Goal: Contribute content

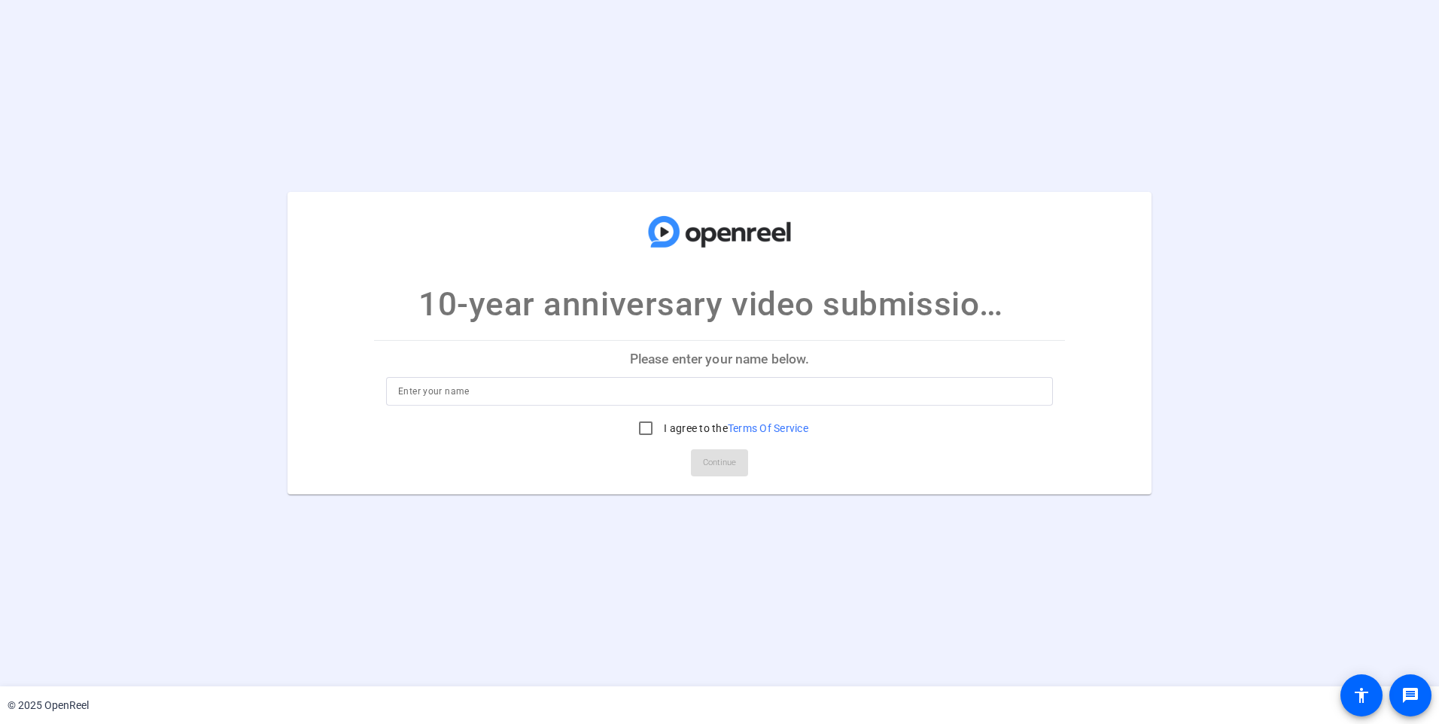
click at [555, 389] on input at bounding box center [719, 391] width 643 height 18
type input "[PERSON_NAME]"
click at [642, 431] on input "I agree to the Terms Of Service" at bounding box center [646, 428] width 30 height 30
checkbox input "true"
click at [719, 466] on span "Continue" at bounding box center [719, 462] width 33 height 23
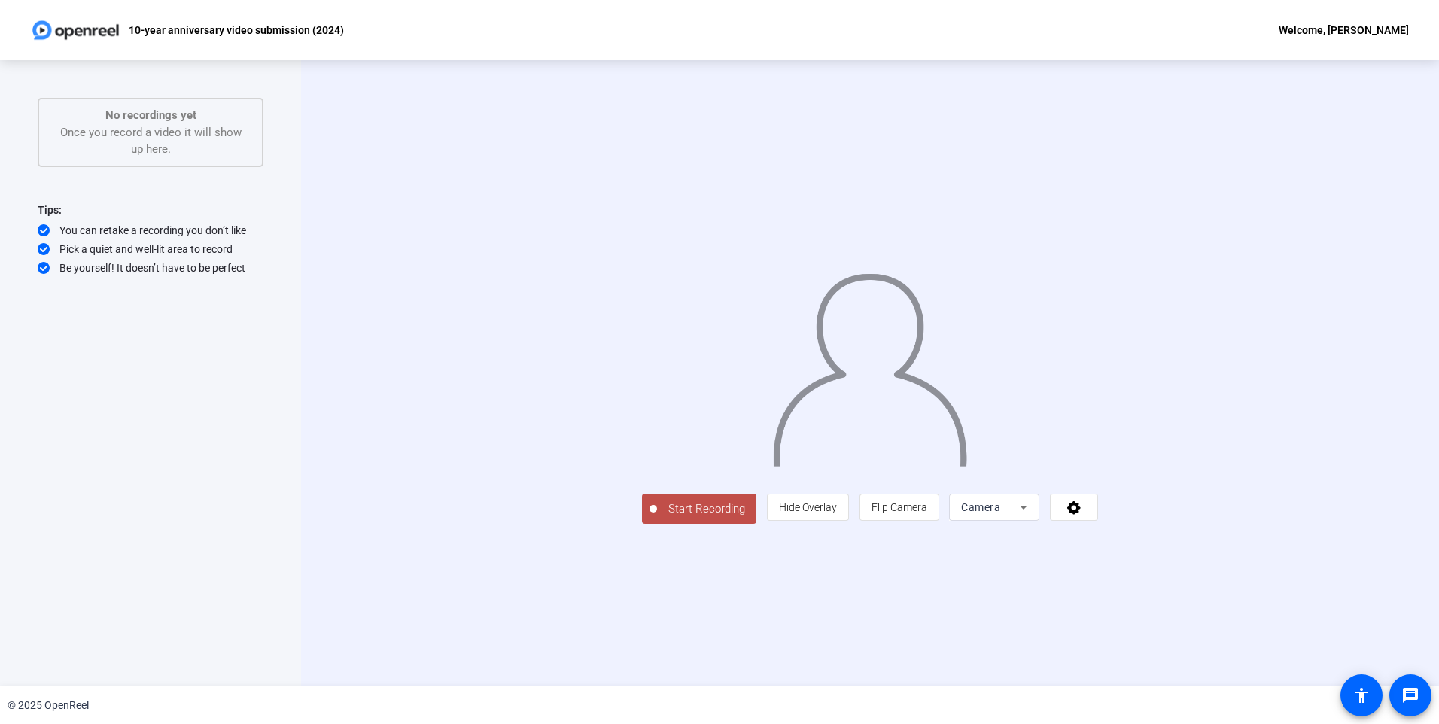
click at [657, 518] on span "Start Recording" at bounding box center [706, 508] width 99 height 17
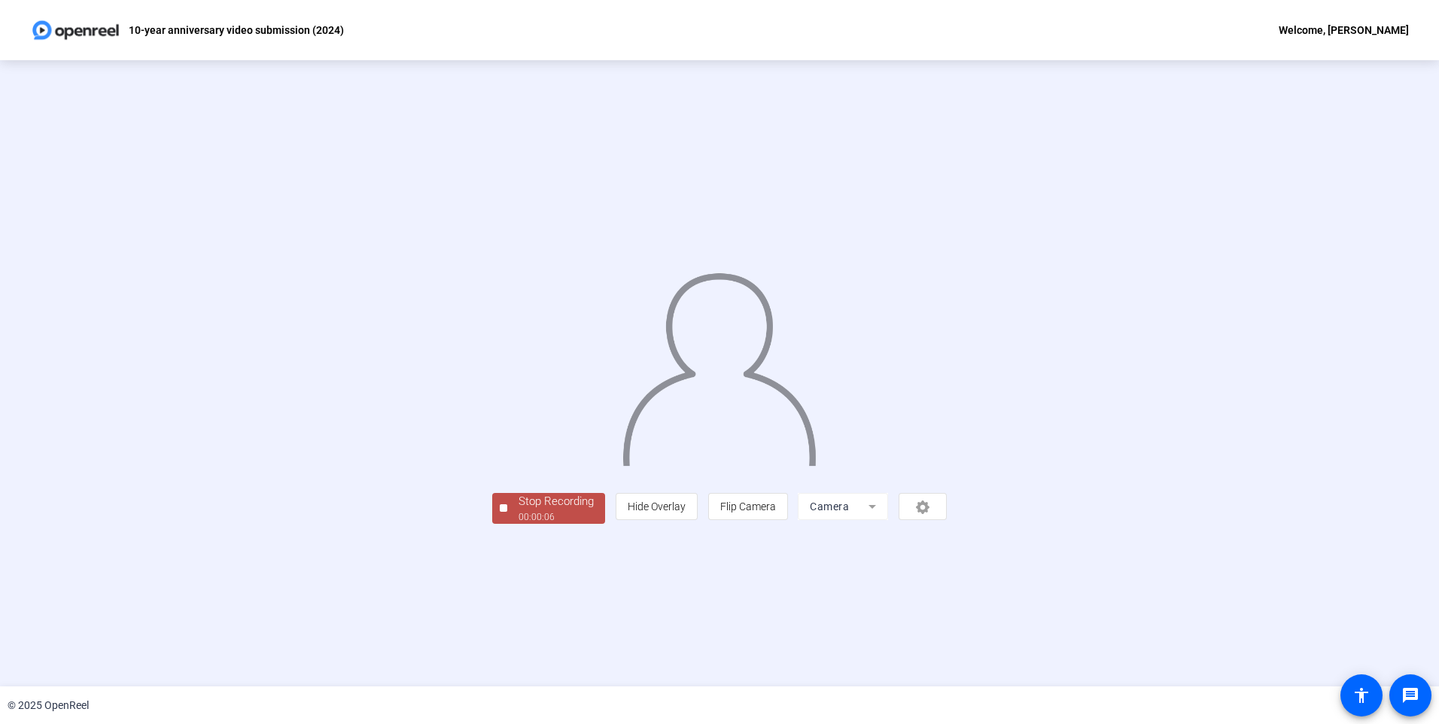
click at [518, 524] on div "00:00:06" at bounding box center [555, 517] width 75 height 14
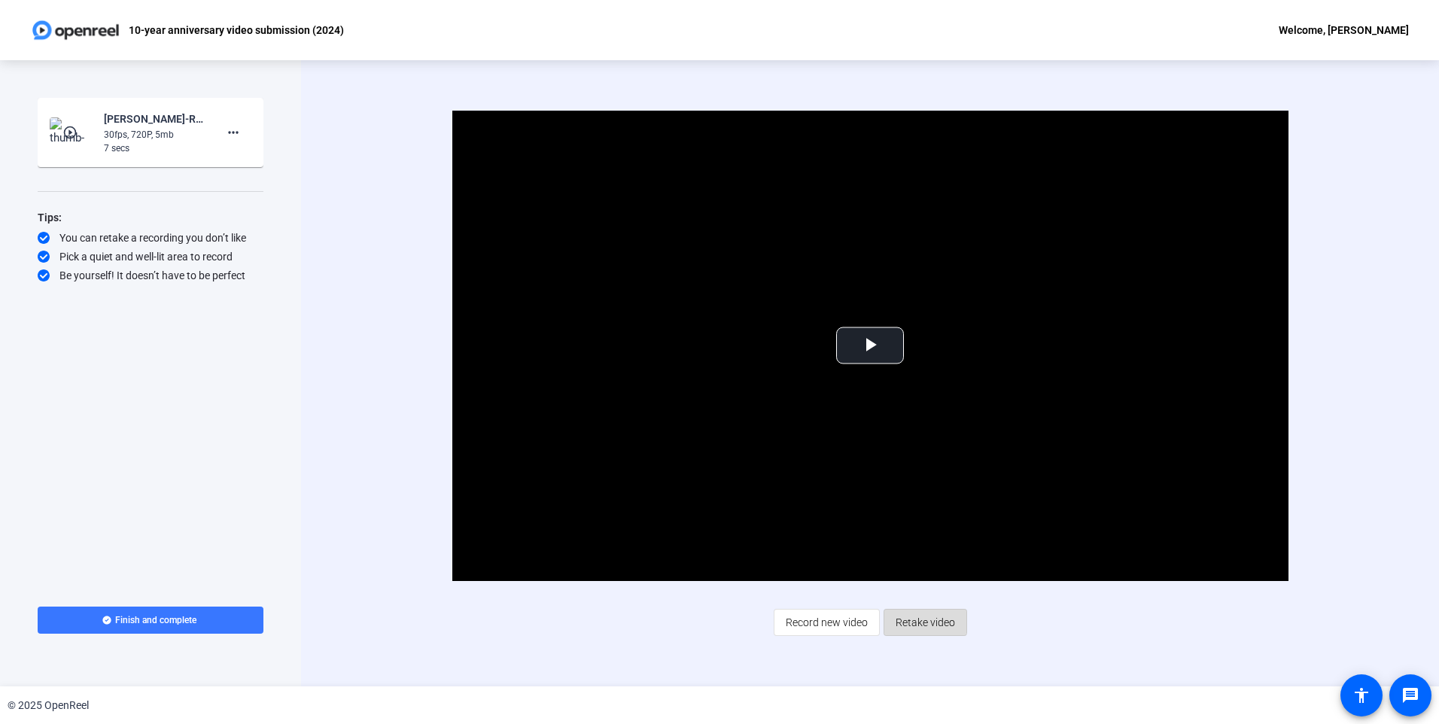
click at [921, 621] on span "Retake video" at bounding box center [924, 622] width 59 height 29
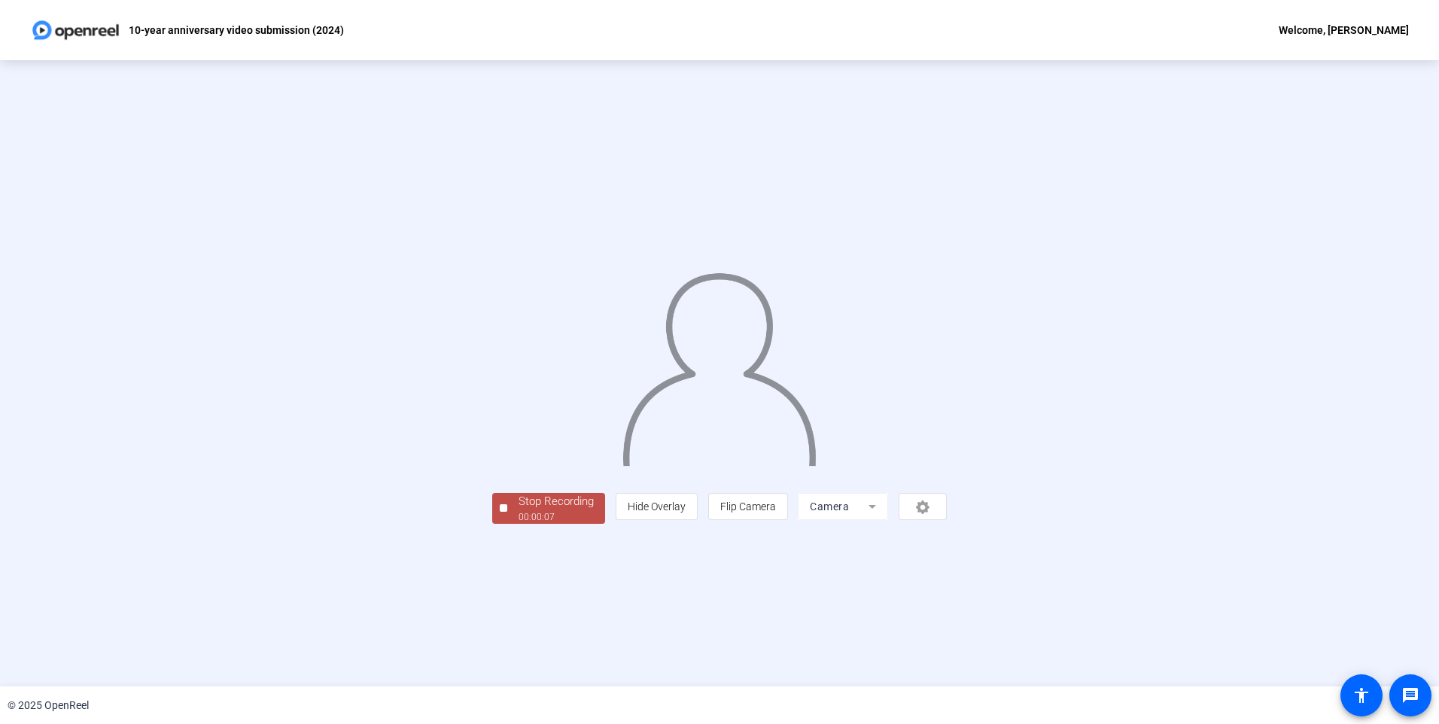
click at [518, 510] on div "Stop Recording" at bounding box center [555, 501] width 75 height 17
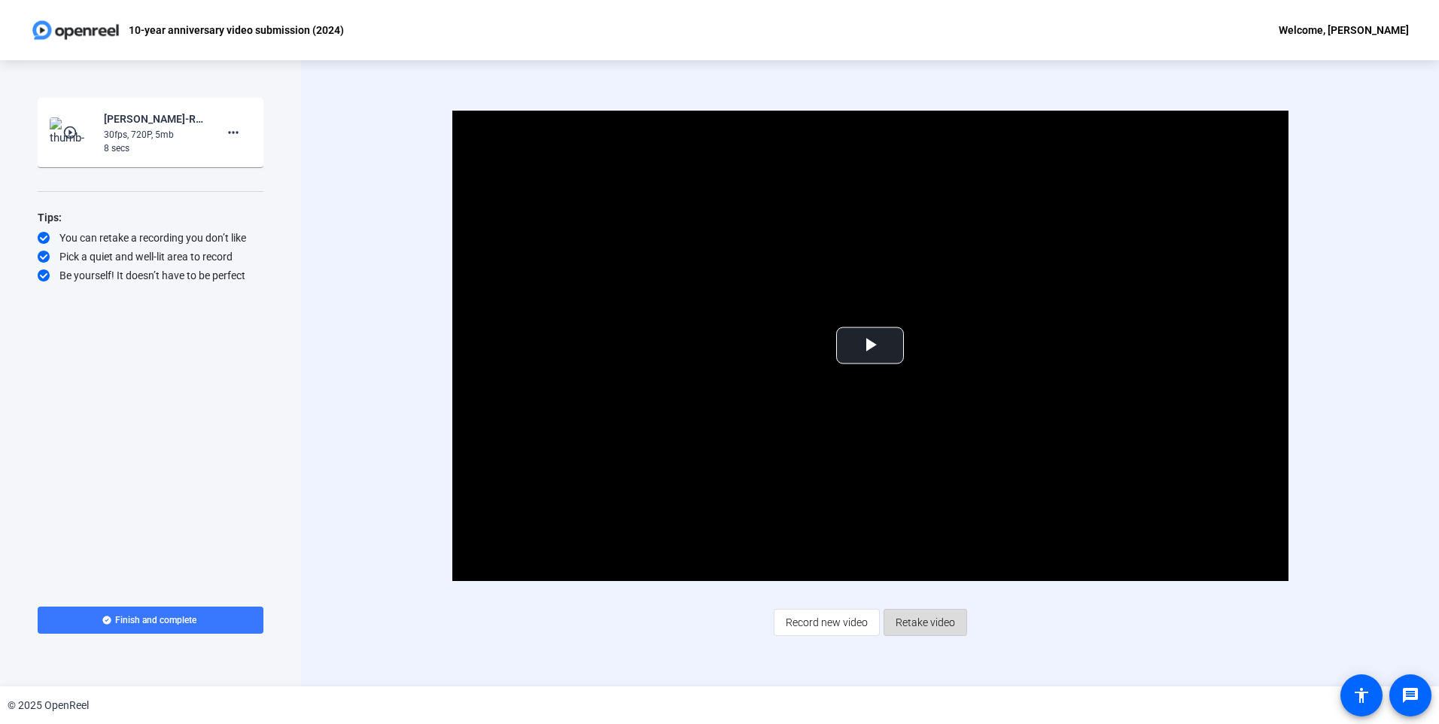
click at [921, 617] on span "Retake video" at bounding box center [924, 622] width 59 height 29
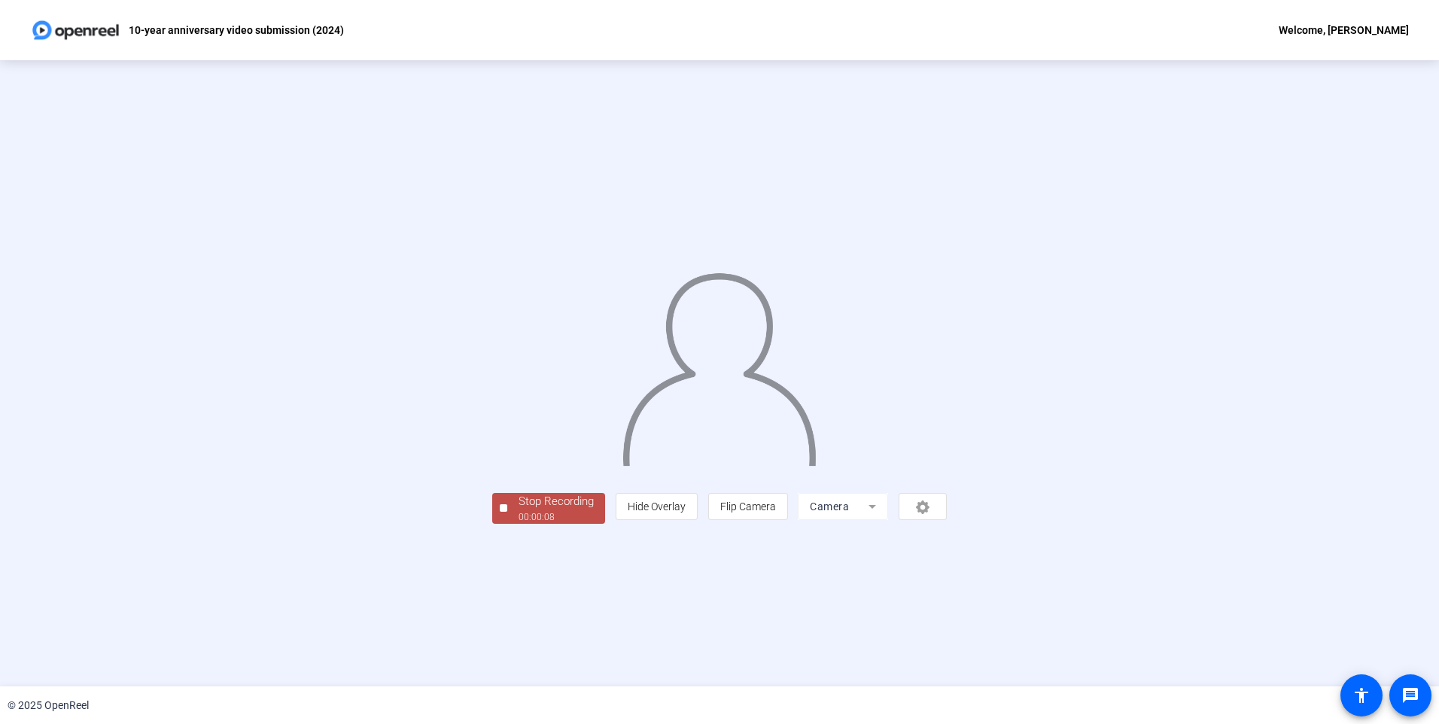
click at [518, 524] on div "00:00:08" at bounding box center [555, 517] width 75 height 14
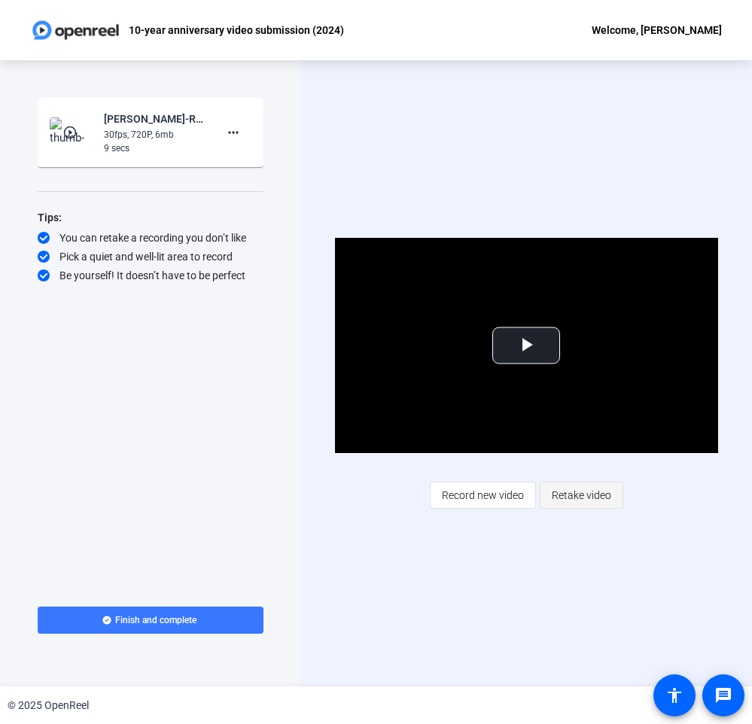
click at [586, 496] on span "Retake video" at bounding box center [581, 495] width 59 height 29
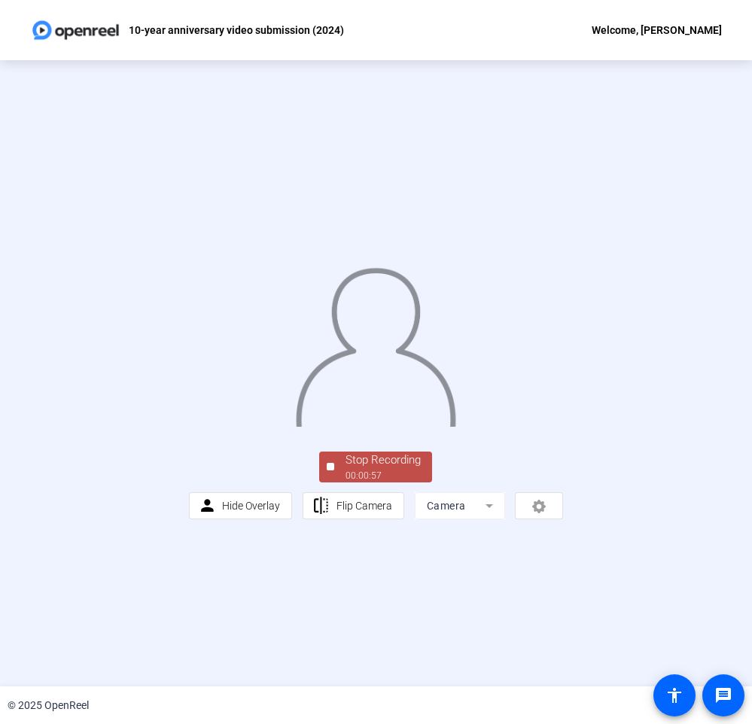
click at [389, 469] on div "Stop Recording" at bounding box center [382, 459] width 75 height 17
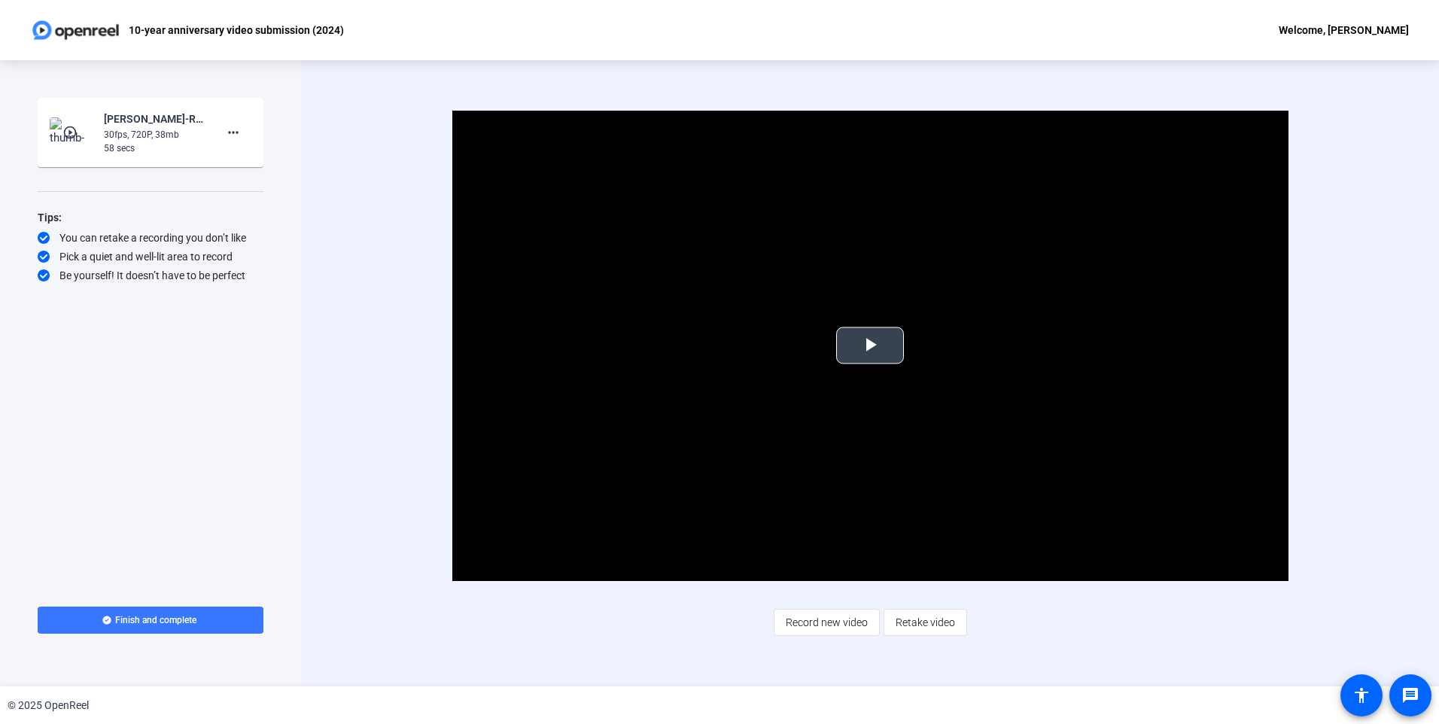
click at [870, 345] on span "Video Player" at bounding box center [870, 345] width 0 height 0
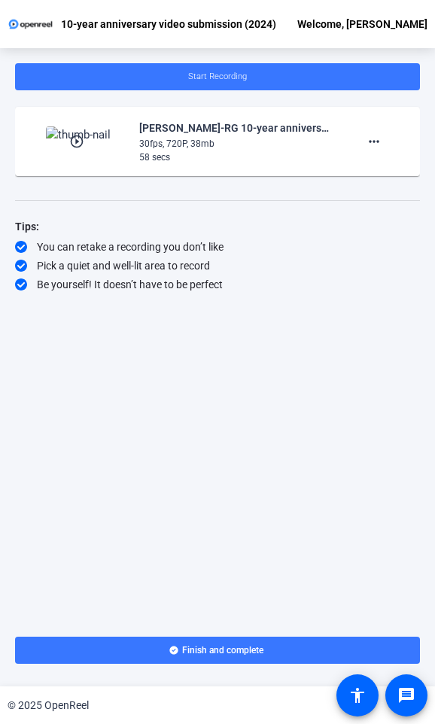
click at [287, 142] on div "30fps, 720P, 38mb" at bounding box center [234, 144] width 190 height 14
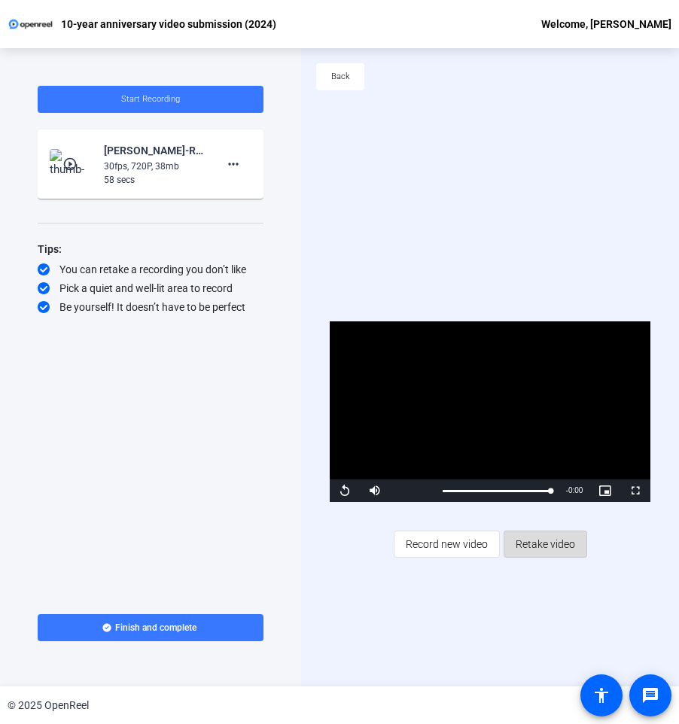
click at [557, 539] on span "Retake video" at bounding box center [544, 544] width 59 height 29
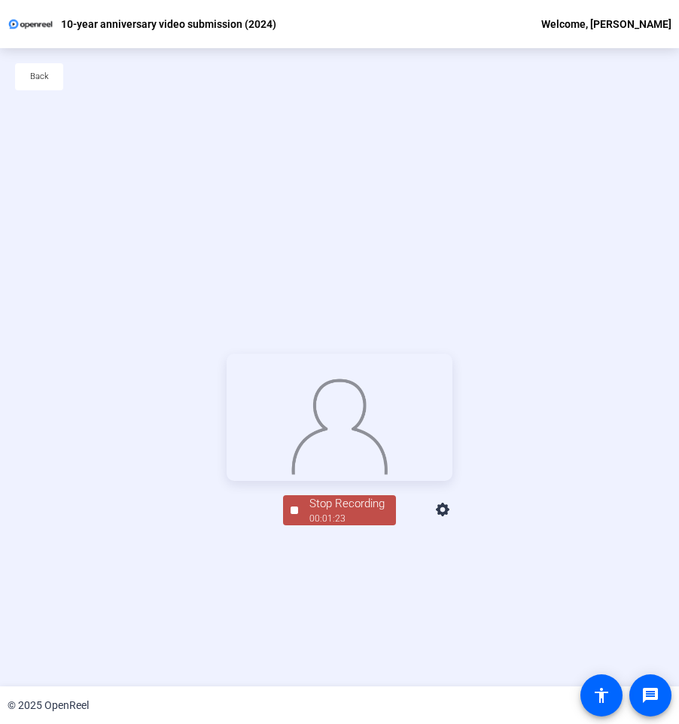
click at [336, 525] on div "00:01:23" at bounding box center [346, 519] width 75 height 14
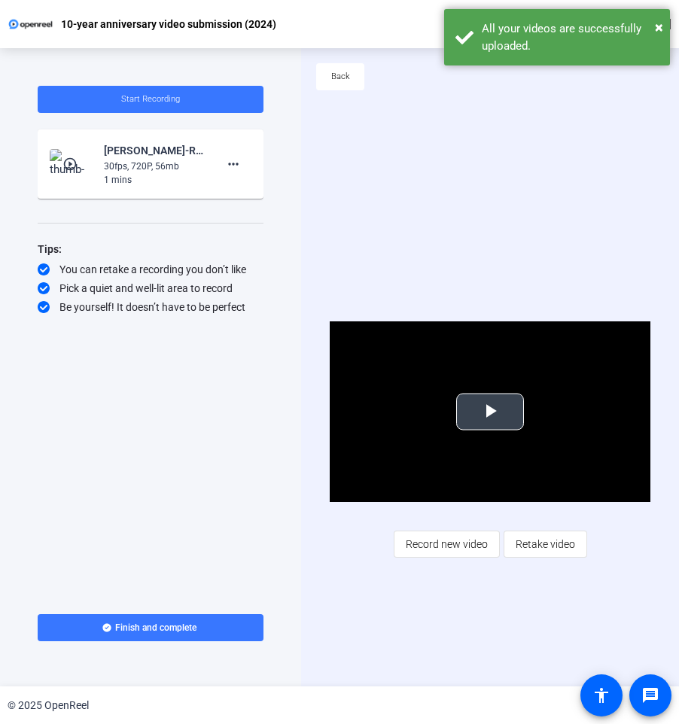
click at [490, 412] on span "Video Player" at bounding box center [490, 412] width 0 height 0
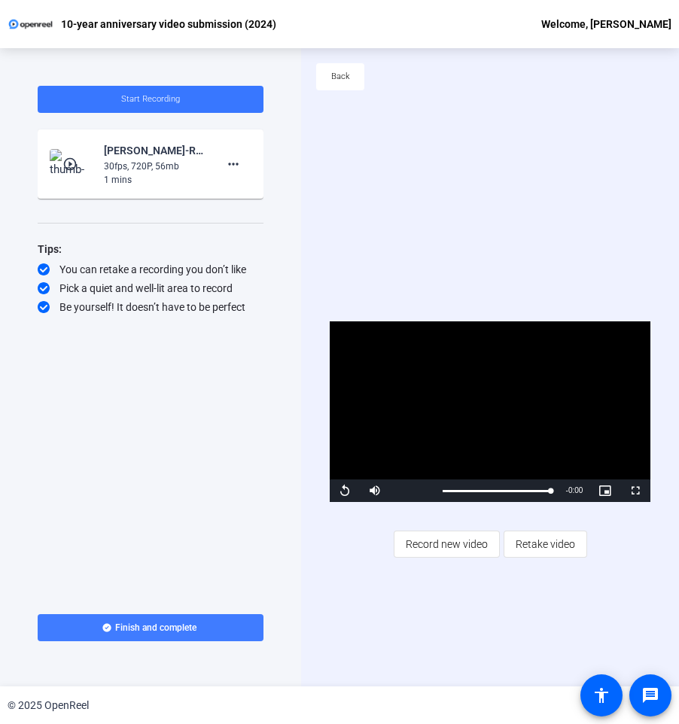
click at [217, 630] on span at bounding box center [151, 627] width 226 height 36
